Goal: Task Accomplishment & Management: Complete application form

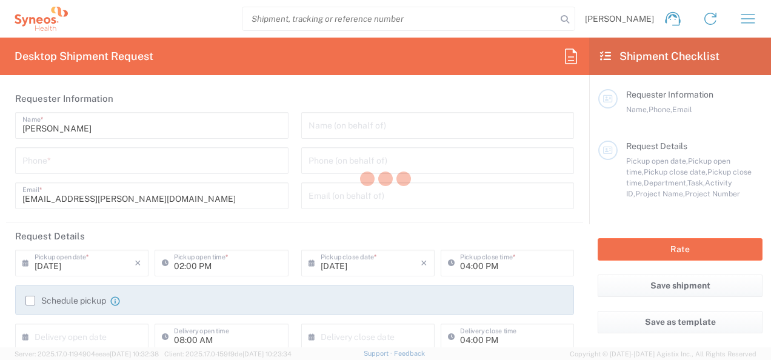
type input "[GEOGRAPHIC_DATA]"
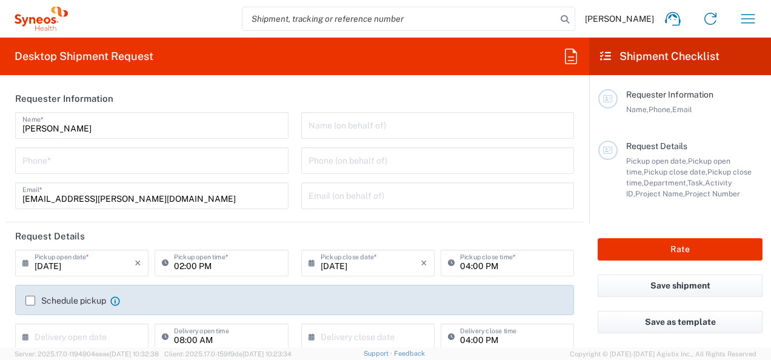
type input "3243"
type input "INC Research Clin Svcs [GEOGRAPHIC_DATA]"
